Goal: Task Accomplishment & Management: Manage account settings

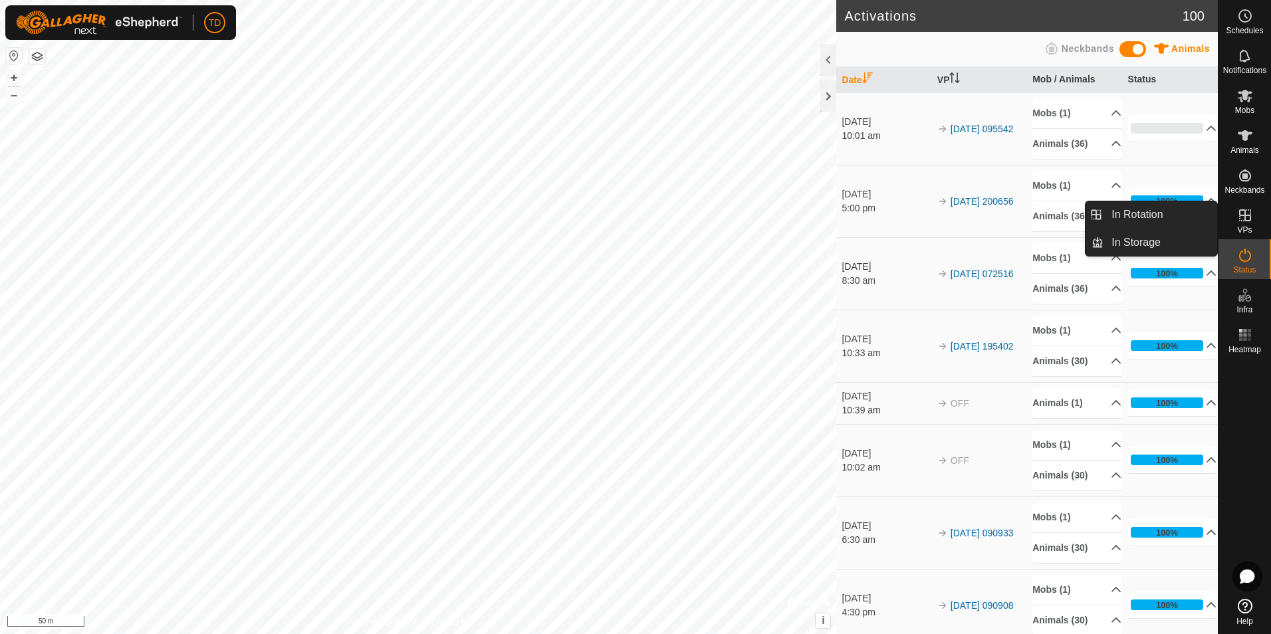
click at [1242, 219] on icon at bounding box center [1245, 215] width 16 height 16
click at [1159, 218] on link "In Rotation" at bounding box center [1161, 214] width 114 height 27
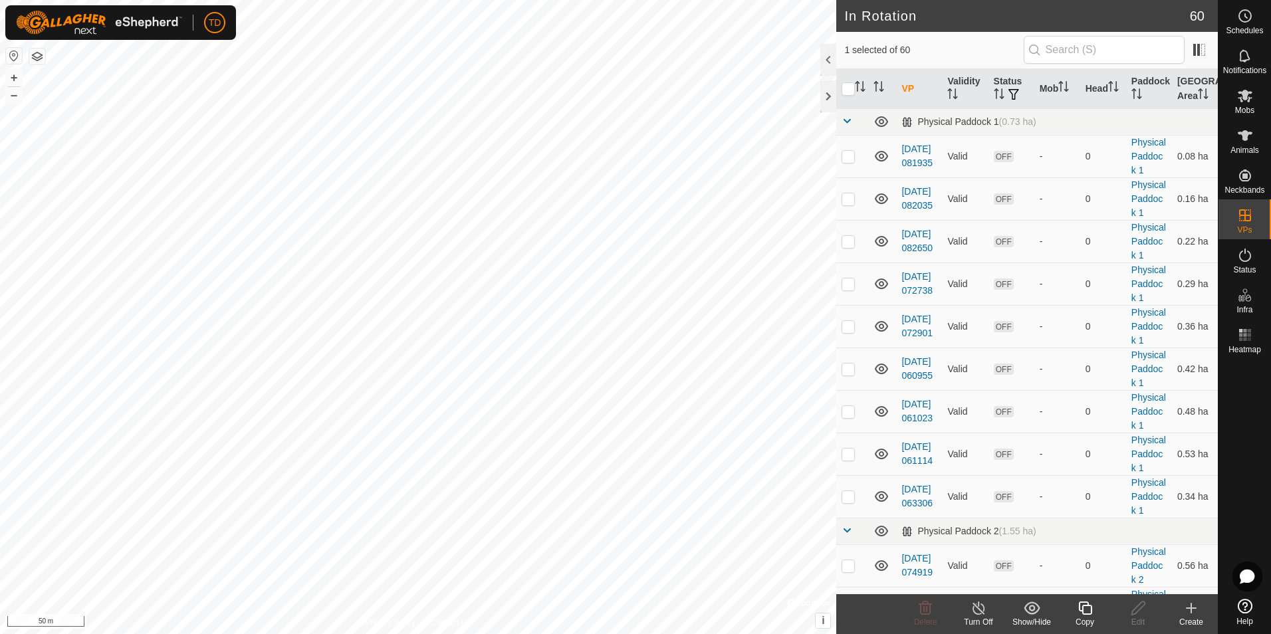
click at [1191, 615] on icon at bounding box center [1191, 608] width 16 height 16
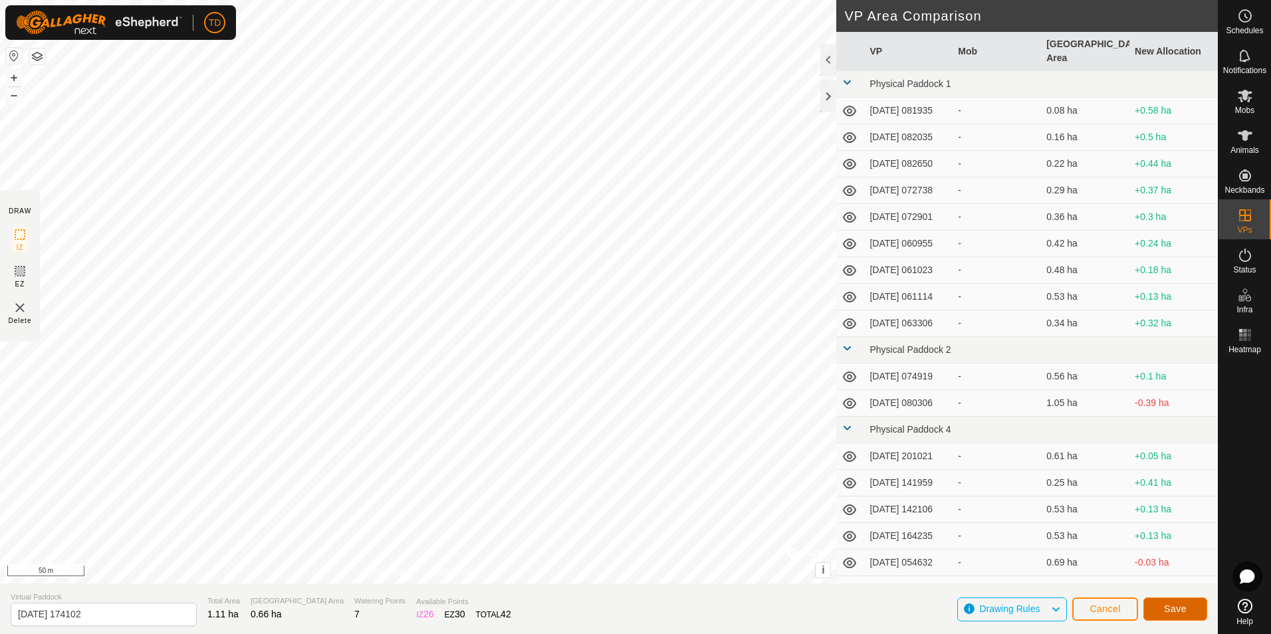
click at [1177, 608] on span "Save" at bounding box center [1175, 609] width 23 height 11
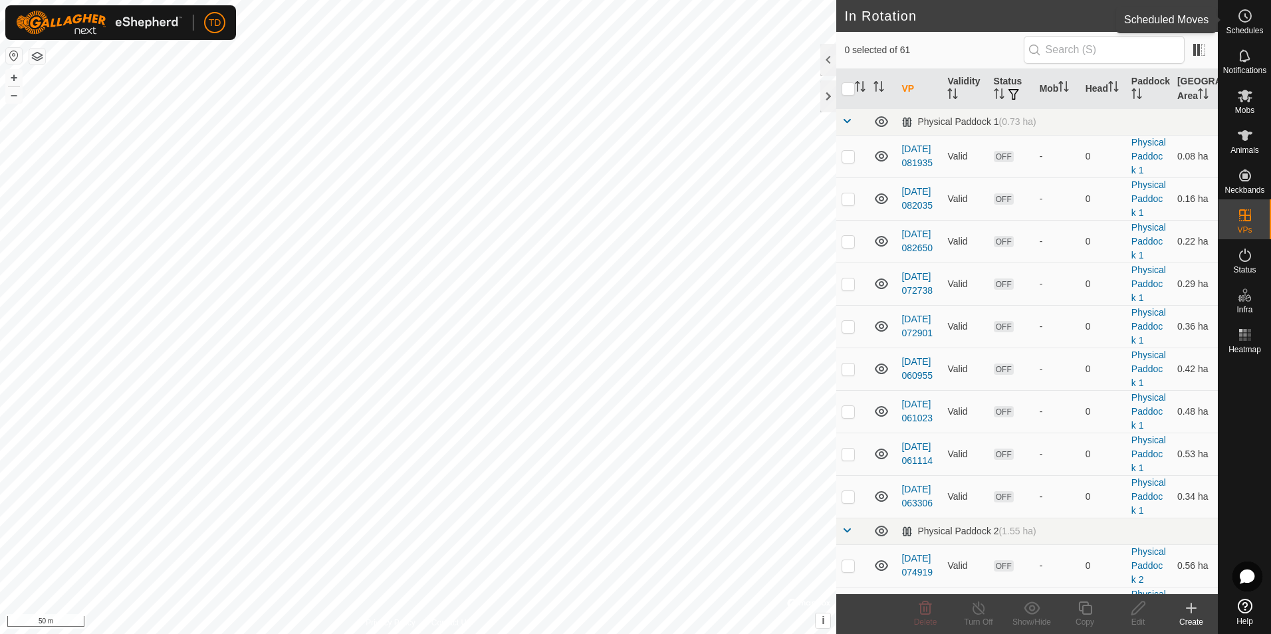
click at [1242, 23] on icon at bounding box center [1245, 16] width 16 height 16
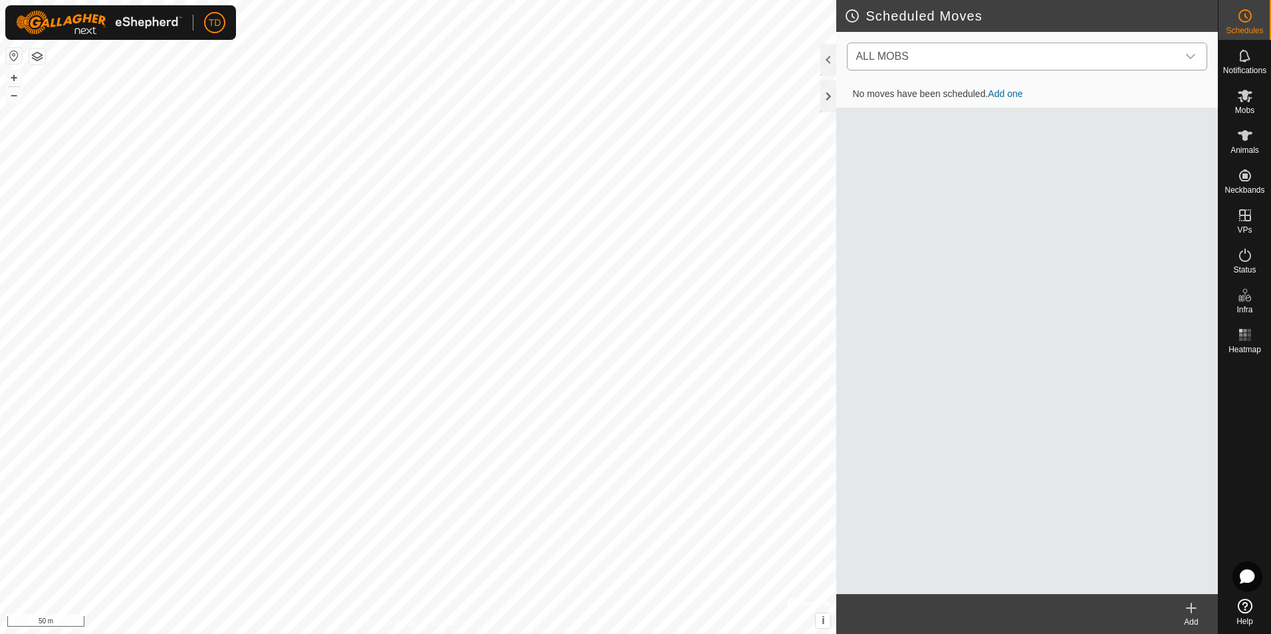
click at [1187, 56] on icon "dropdown trigger" at bounding box center [1190, 56] width 11 height 11
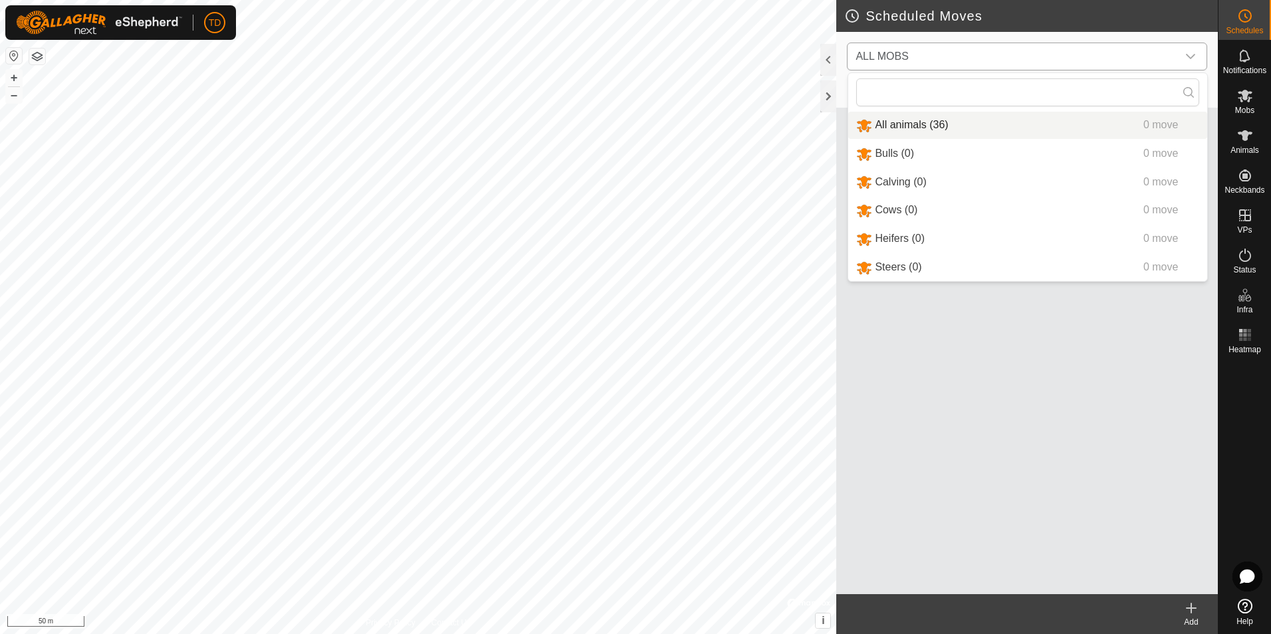
click at [915, 127] on li "All animals (36) 0 move" at bounding box center [1027, 125] width 359 height 27
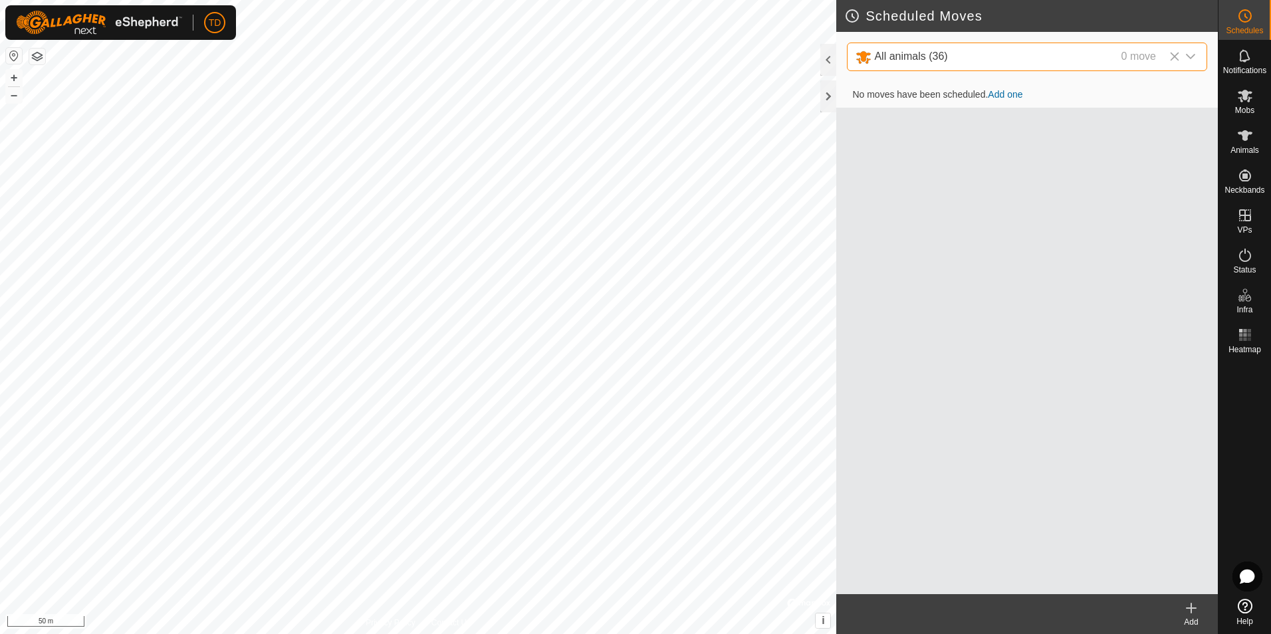
click at [1191, 613] on icon at bounding box center [1191, 608] width 0 height 9
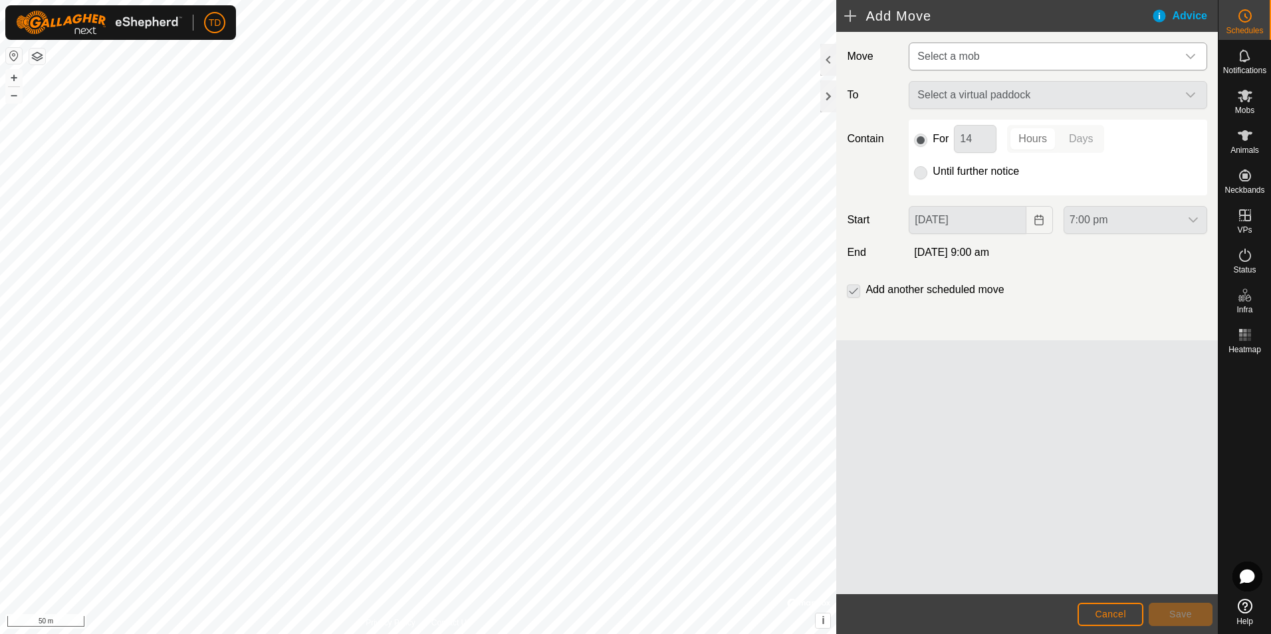
click at [1188, 55] on icon "dropdown trigger" at bounding box center [1190, 56] width 9 height 5
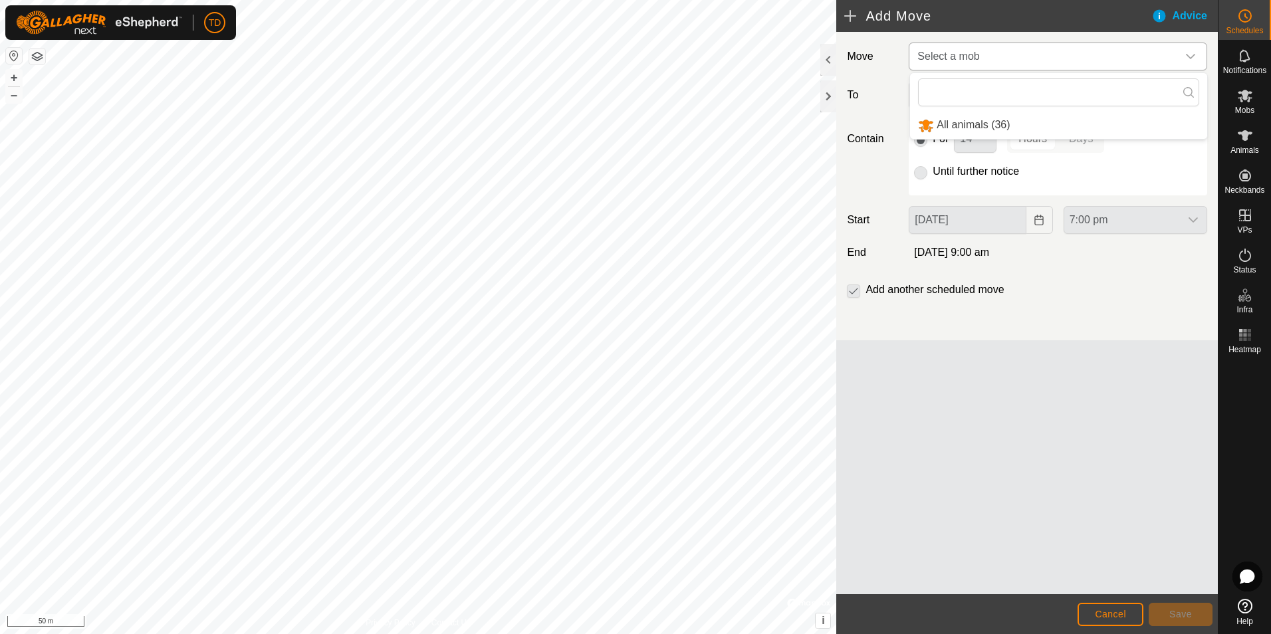
click at [984, 124] on li "All animals (36)" at bounding box center [1058, 125] width 297 height 27
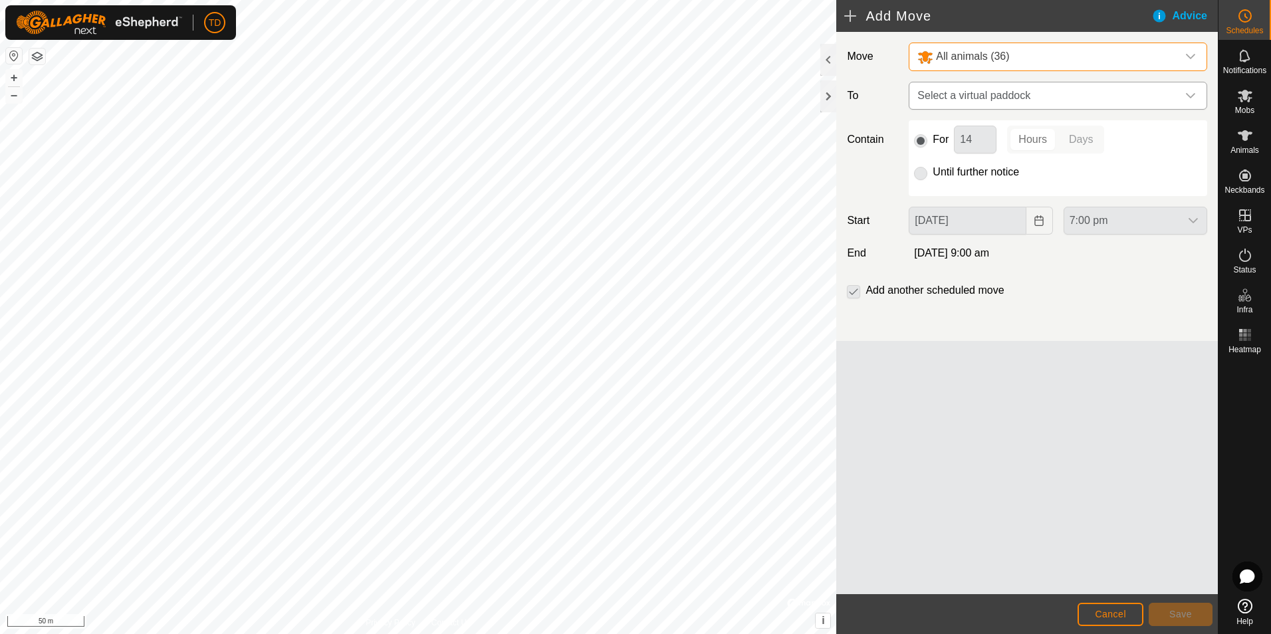
click at [1190, 97] on icon "dropdown trigger" at bounding box center [1190, 95] width 9 height 5
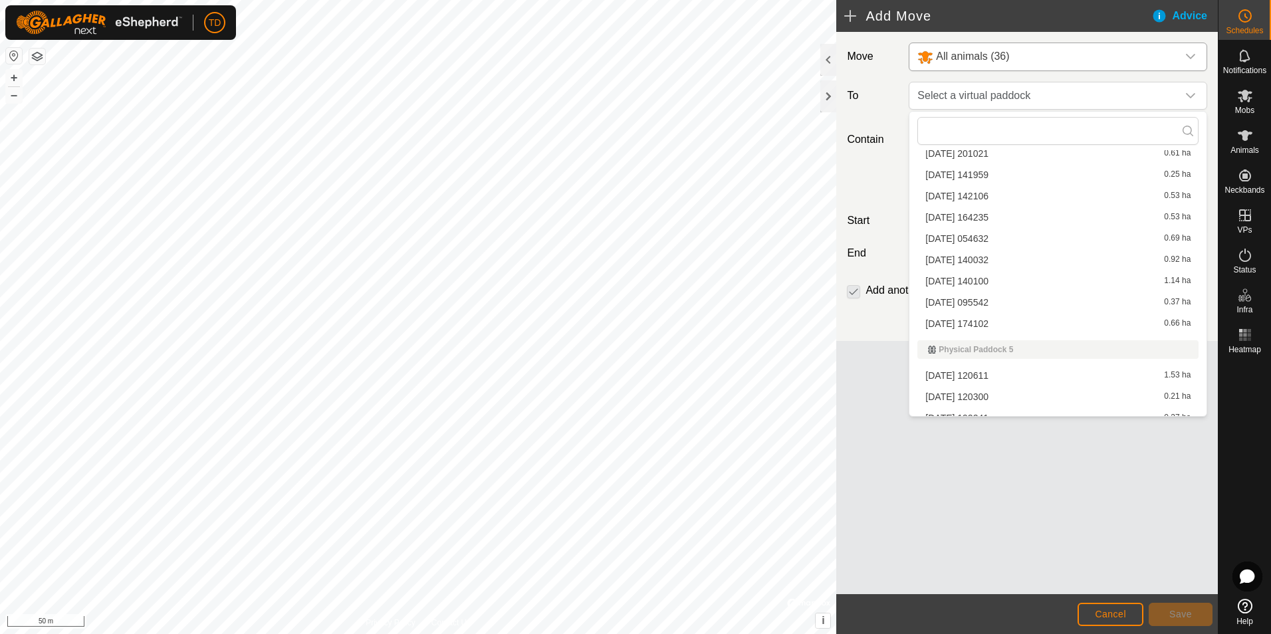
scroll to position [336, 0]
click at [966, 316] on li "[DATE] 174102 0.66 ha" at bounding box center [1057, 320] width 281 height 20
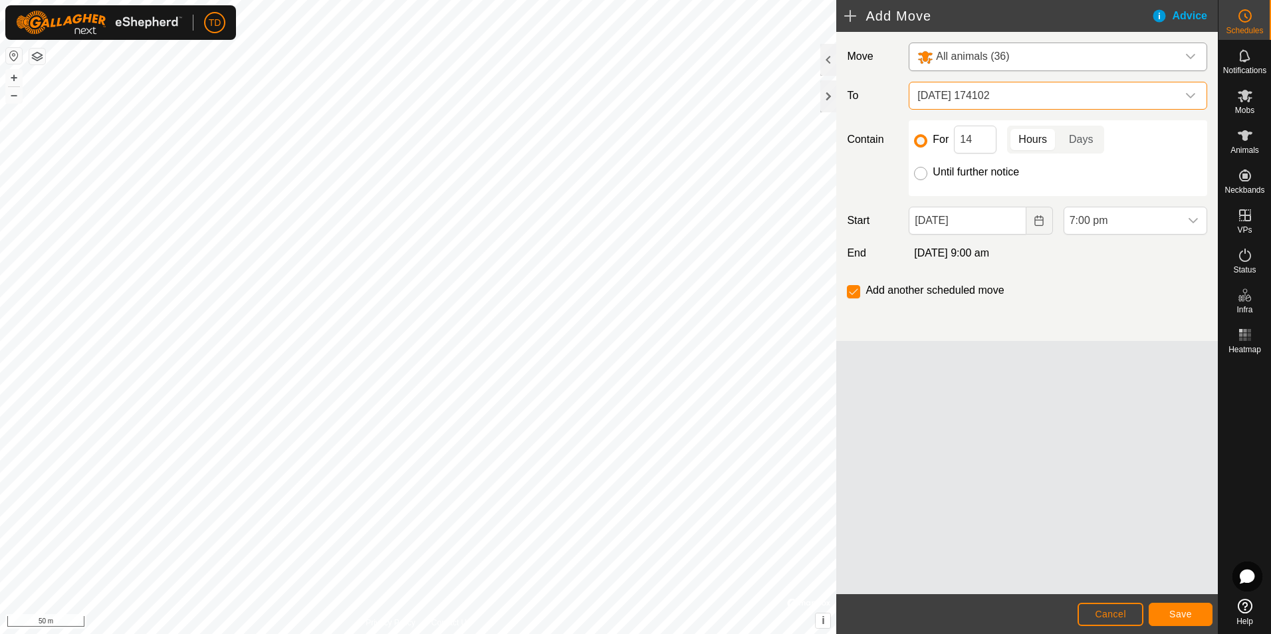
click at [923, 176] on input "Until further notice" at bounding box center [920, 173] width 13 height 13
radio input "true"
checkbox input "false"
click at [1189, 610] on span "Save" at bounding box center [1180, 614] width 23 height 11
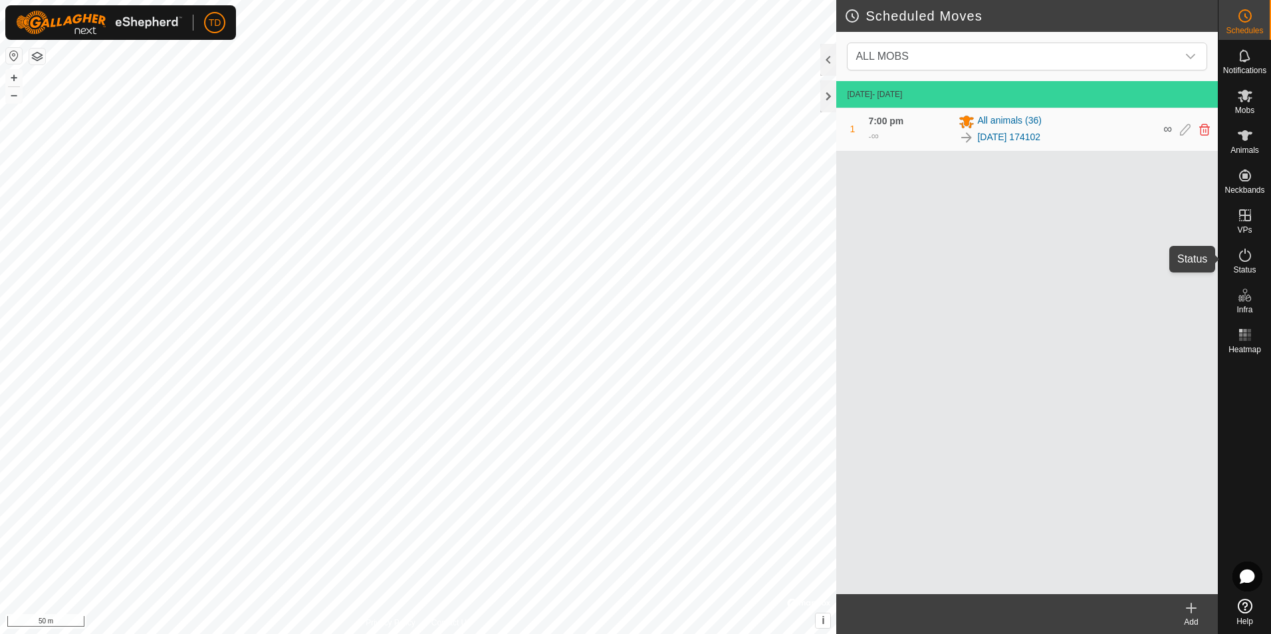
click at [1245, 255] on icon at bounding box center [1245, 255] width 16 height 16
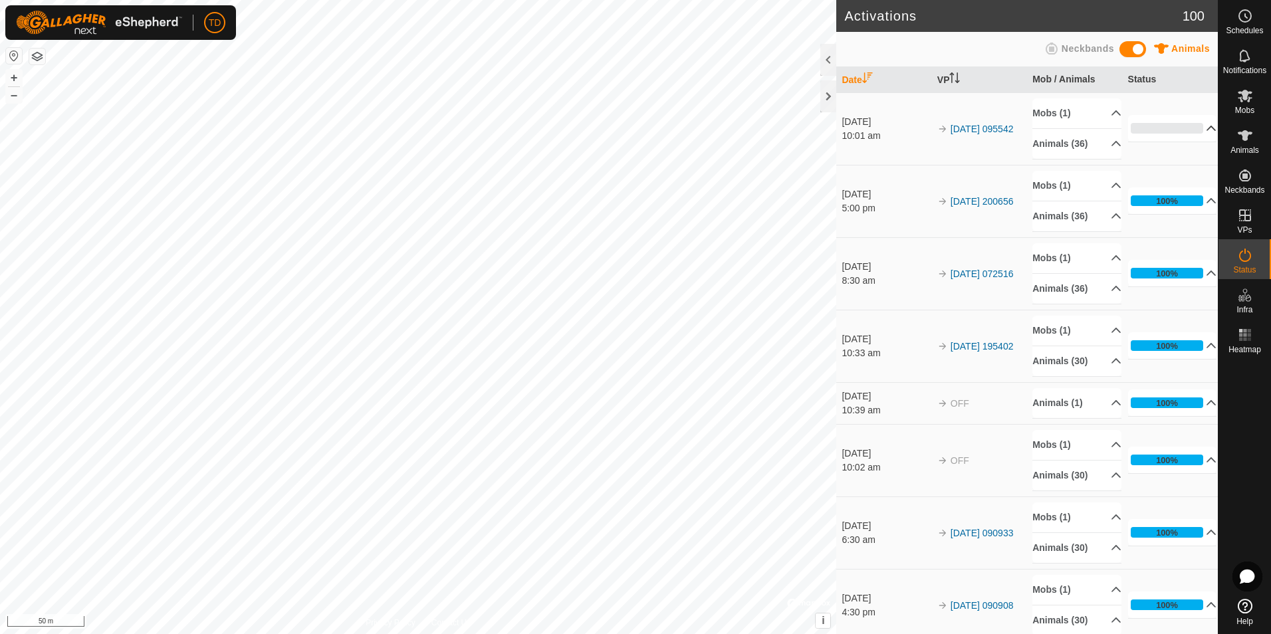
click at [1193, 129] on p-accordion-header "0%" at bounding box center [1172, 128] width 89 height 27
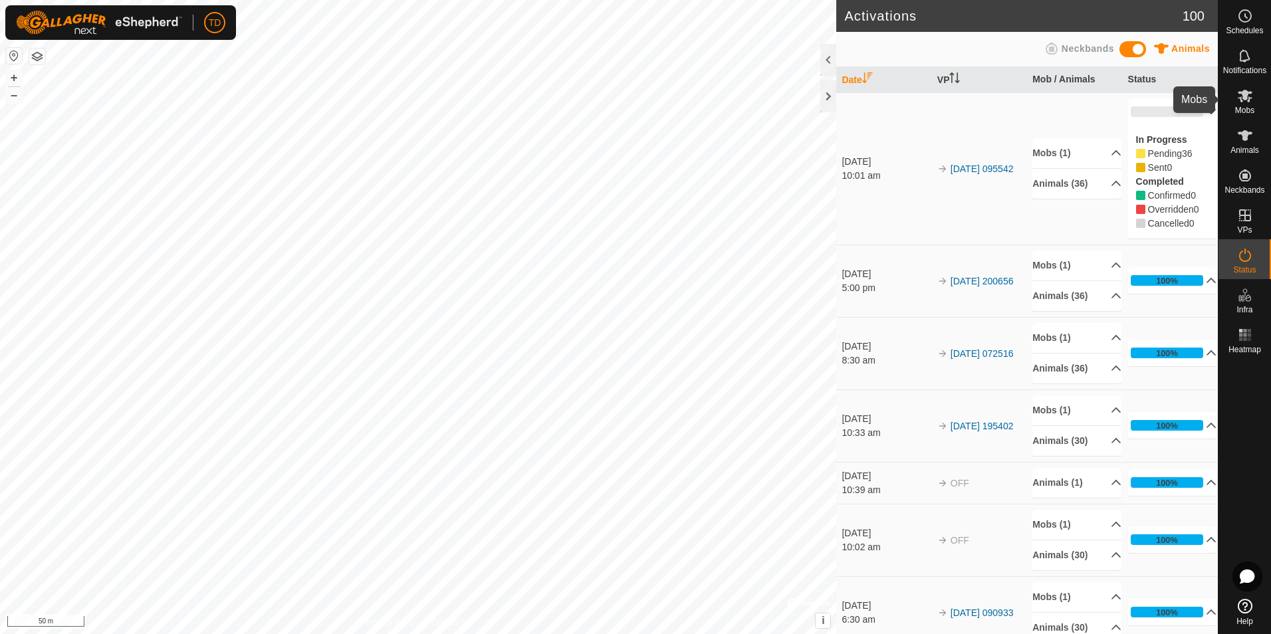
click at [1245, 96] on icon at bounding box center [1245, 96] width 15 height 13
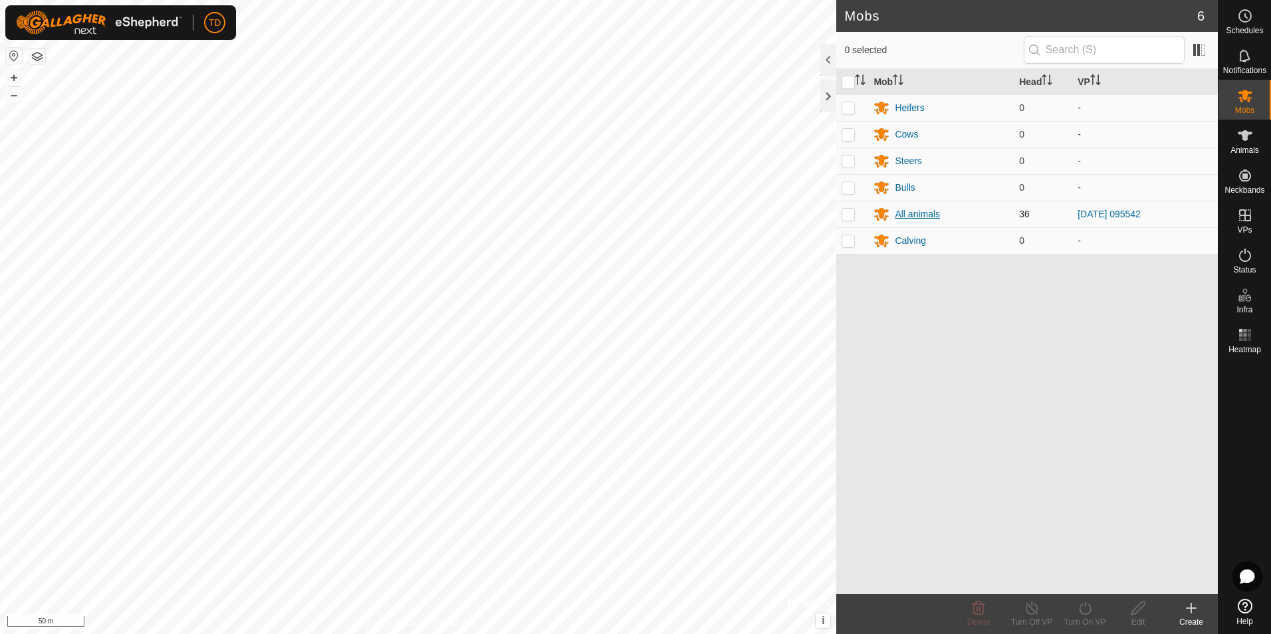
click at [919, 214] on div "All animals" at bounding box center [917, 214] width 45 height 14
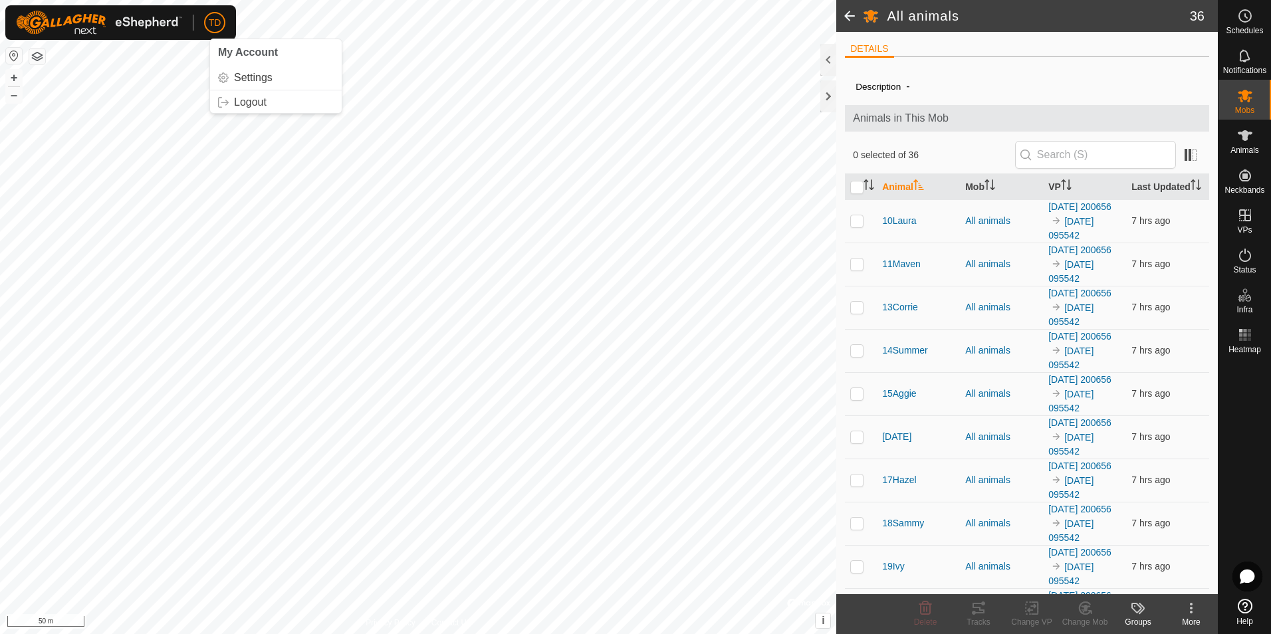
click at [209, 29] on span "TD" at bounding box center [215, 23] width 13 height 14
click at [213, 25] on span "TD" at bounding box center [215, 23] width 13 height 14
click at [245, 107] on link "Logout" at bounding box center [276, 102] width 132 height 21
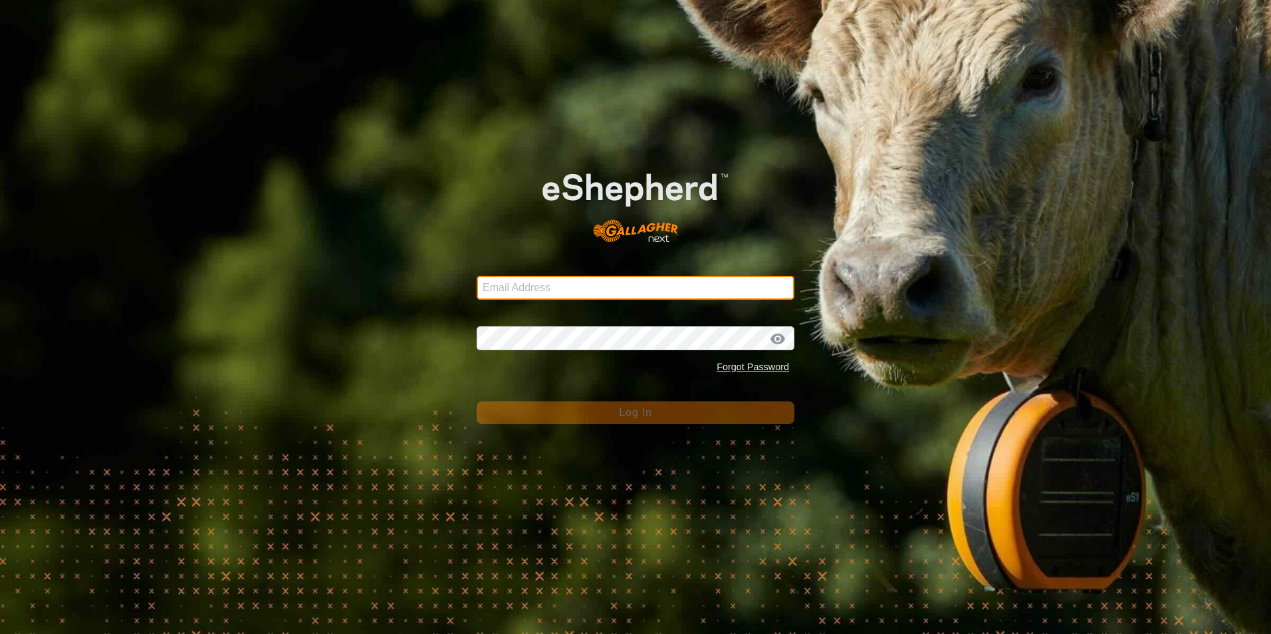
type input "[EMAIL_ADDRESS][DOMAIN_NAME]"
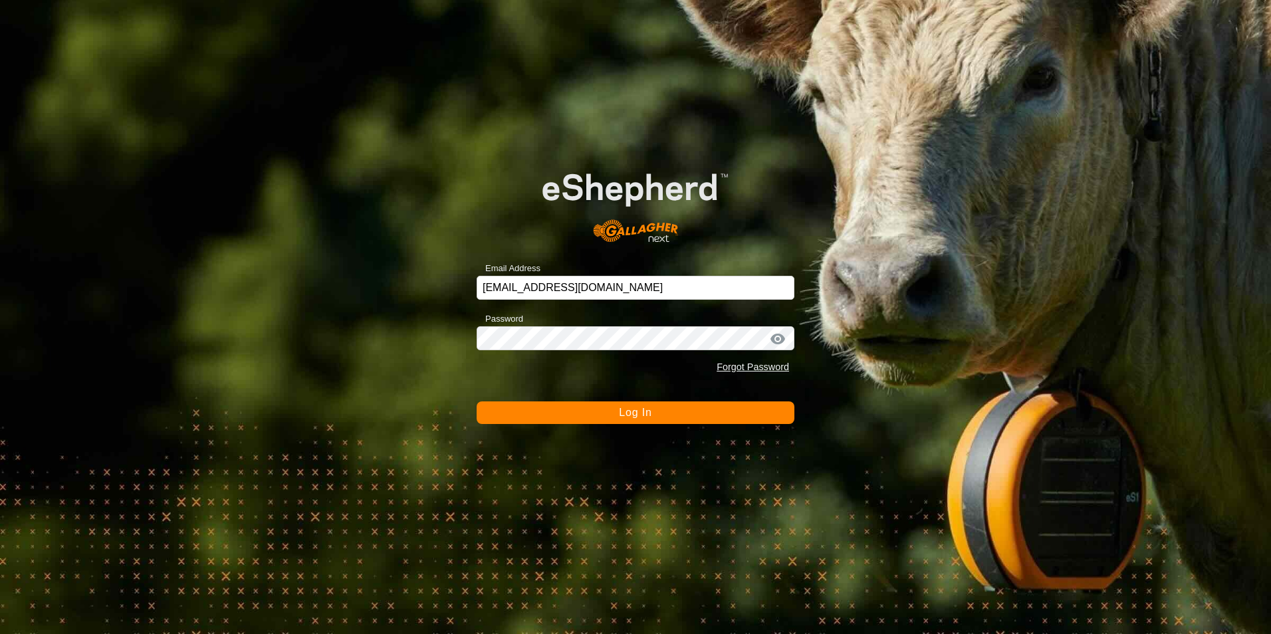
click at [624, 415] on span "Log In" at bounding box center [635, 412] width 33 height 11
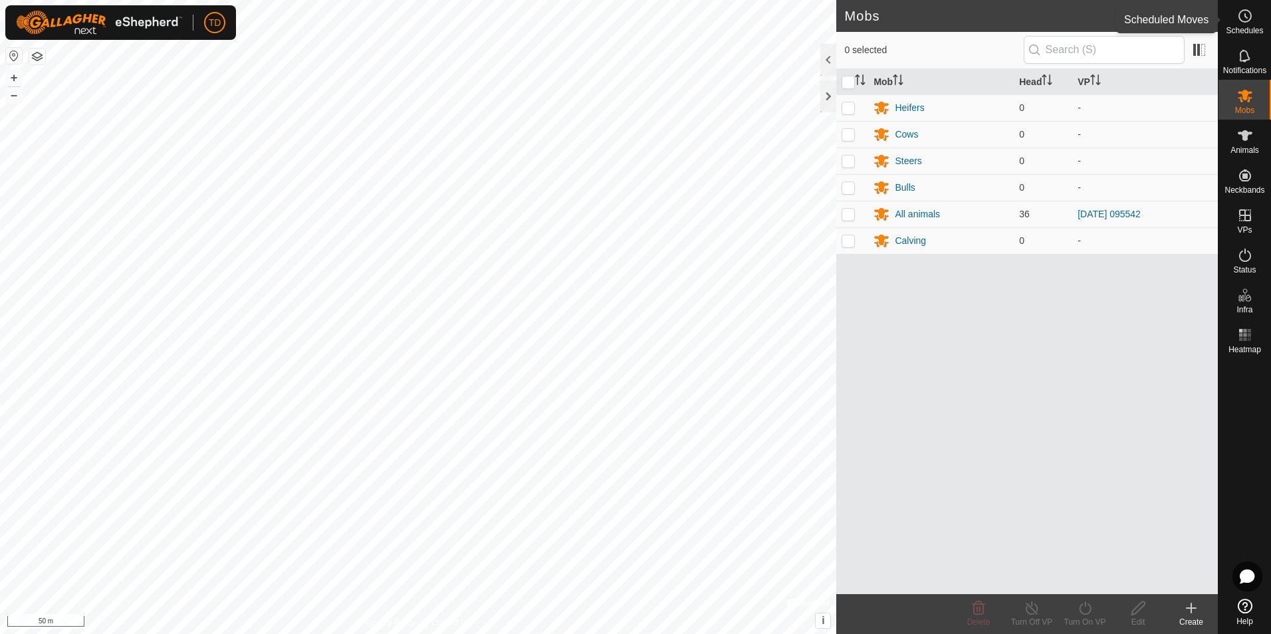
click at [1241, 19] on icon at bounding box center [1245, 16] width 16 height 16
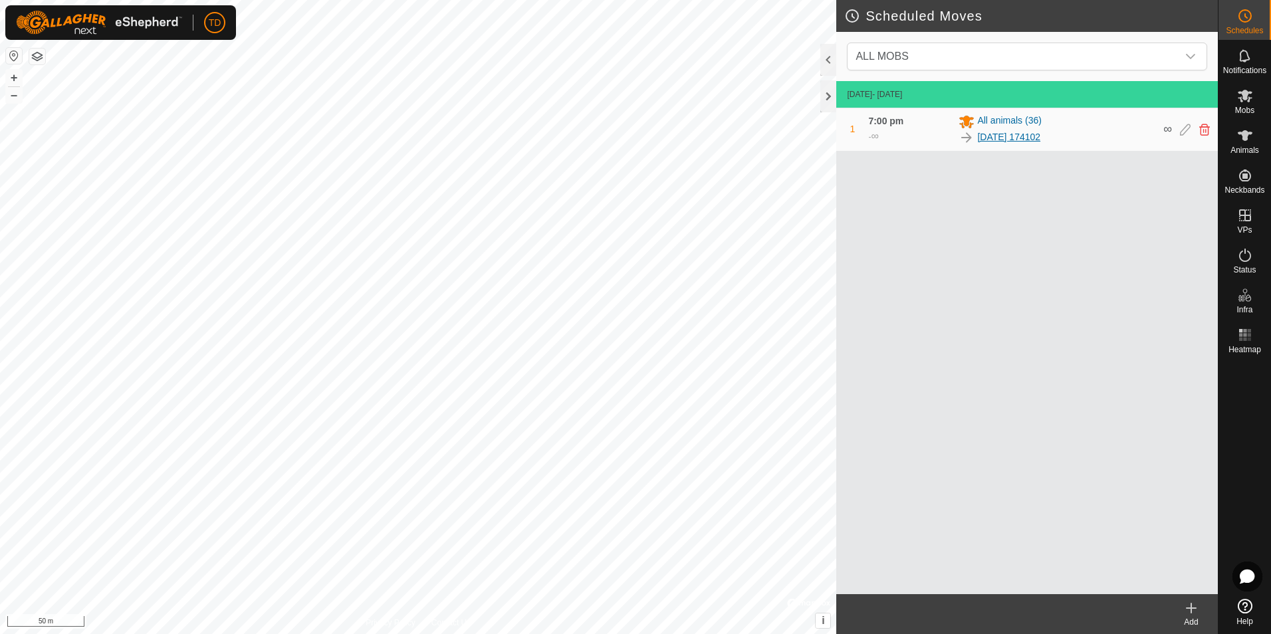
click at [1012, 139] on link "[DATE] 174102" at bounding box center [1008, 137] width 63 height 14
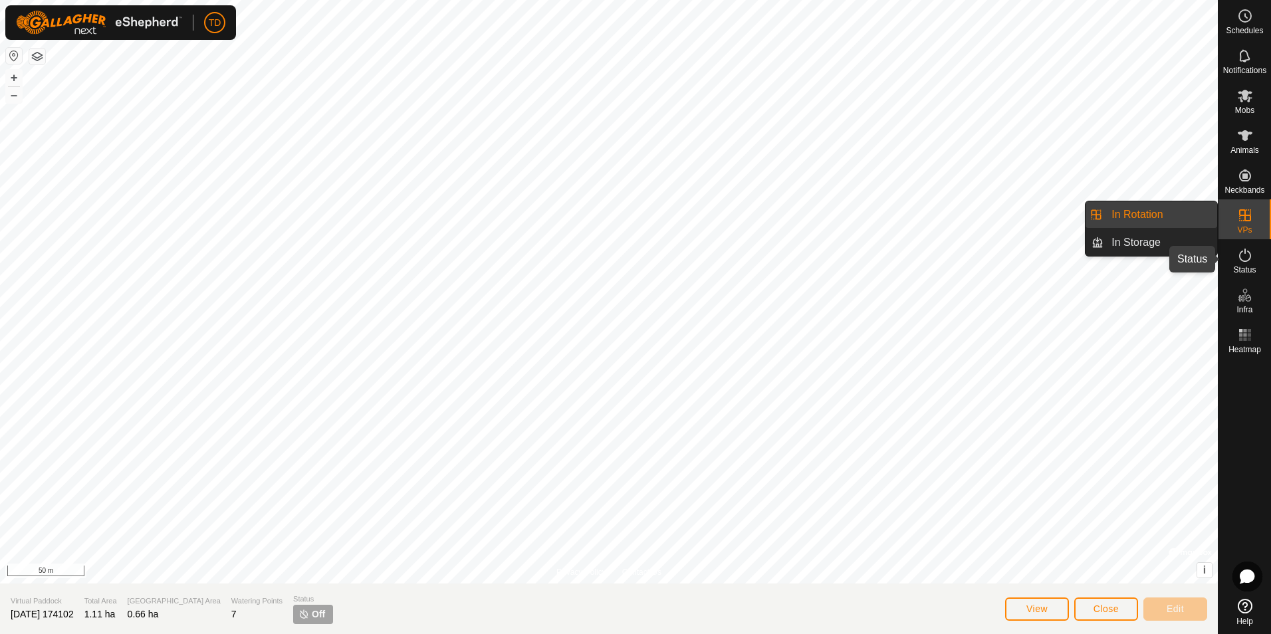
click at [1243, 256] on icon at bounding box center [1245, 255] width 16 height 16
